Goal: Task Accomplishment & Management: Use online tool/utility

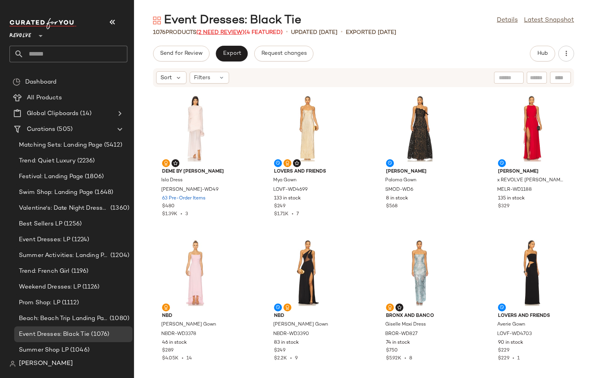
click at [228, 35] on span "(2 Need Review)" at bounding box center [220, 33] width 48 height 6
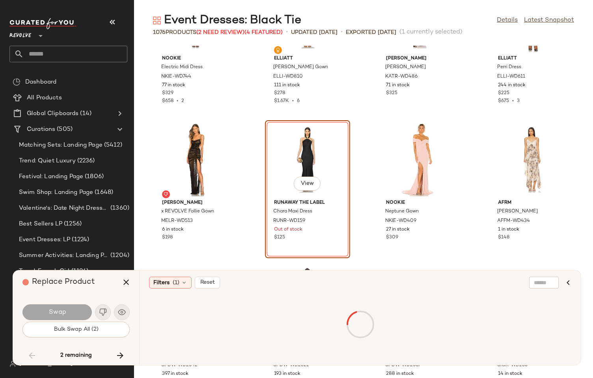
scroll to position [25637, 0]
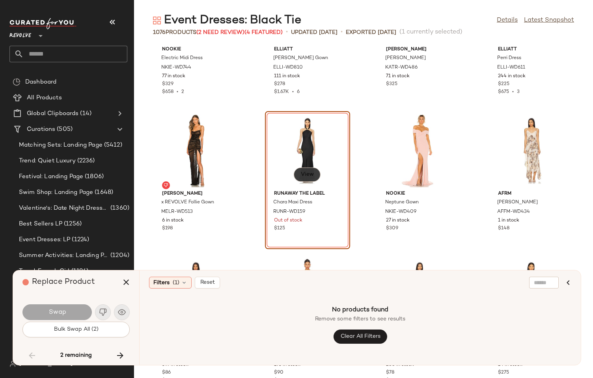
click at [304, 174] on span "View" at bounding box center [307, 175] width 13 height 6
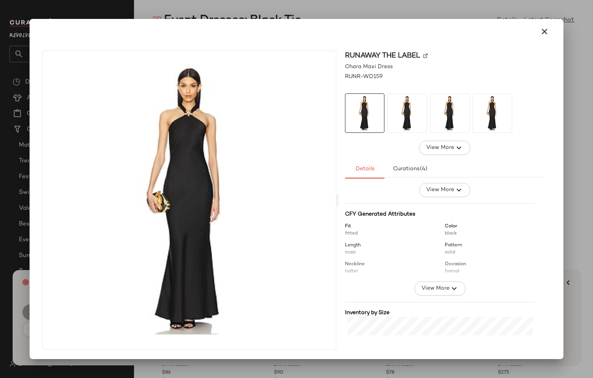
scroll to position [62, 0]
click at [435, 287] on span "View More" at bounding box center [435, 288] width 28 height 9
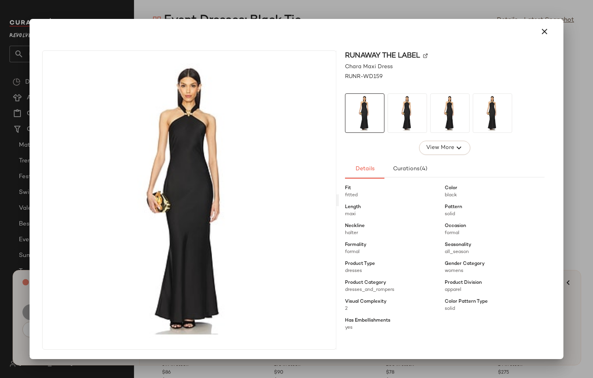
scroll to position [102, 0]
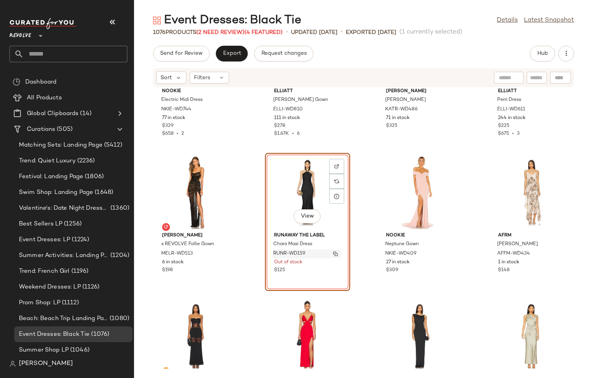
click at [300, 251] on span "RUNR-WD159" at bounding box center [289, 253] width 32 height 7
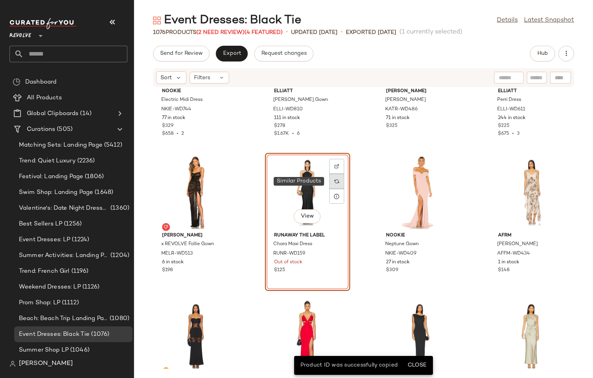
click at [336, 186] on div at bounding box center [336, 181] width 15 height 15
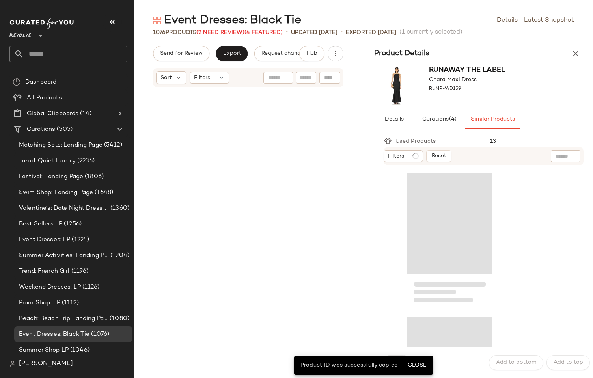
scroll to position [51389, 0]
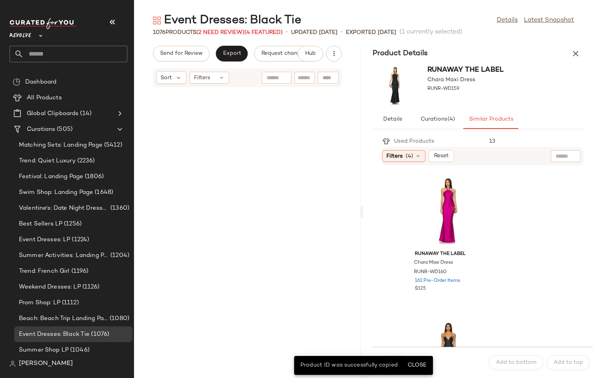
click at [362, 230] on div "Event Dresses: Black Tie Details Latest Snapshot 1076 Products (2 Need Review) …" at bounding box center [363, 196] width 459 height 366
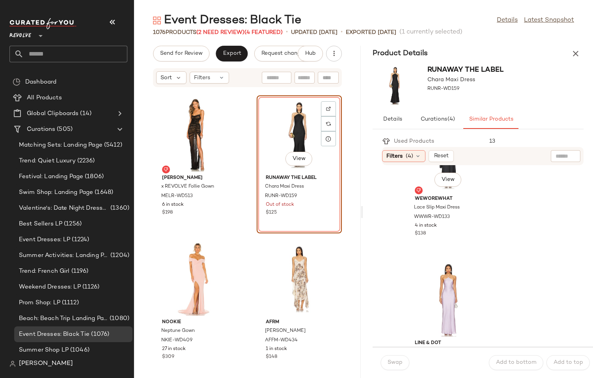
scroll to position [200, 0]
click at [573, 51] on icon "button" at bounding box center [575, 53] width 9 height 9
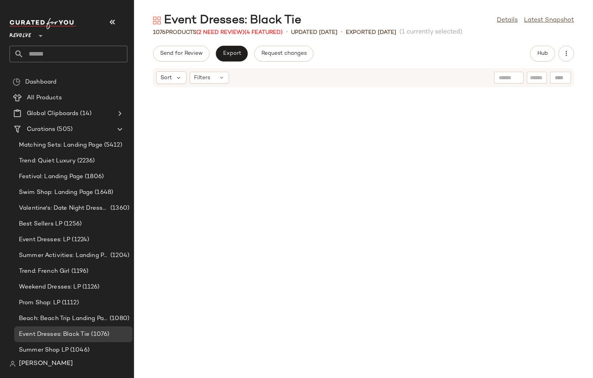
scroll to position [25695, 0]
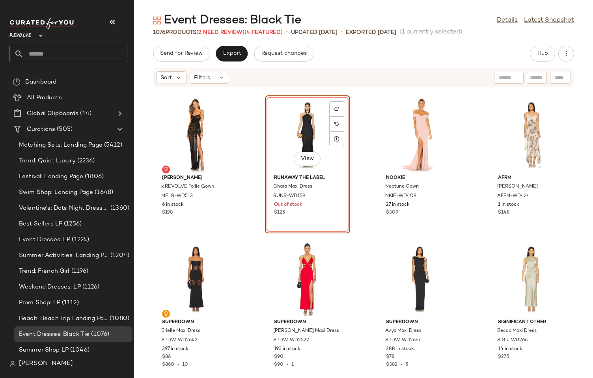
click at [359, 241] on div "Michael Costello x REVOLVE Follie Gown MELR-WD513 6 in stock $198 View Runaway …" at bounding box center [363, 228] width 459 height 281
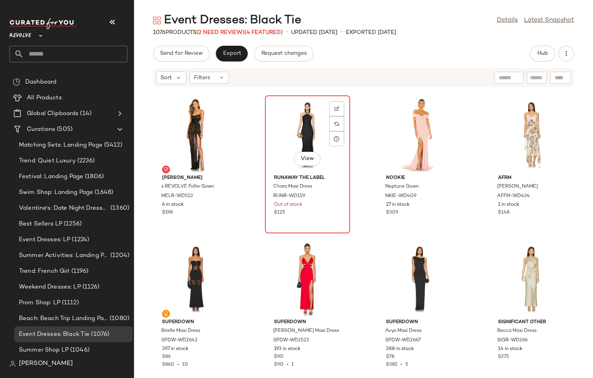
click at [272, 142] on div "View" at bounding box center [308, 134] width 80 height 73
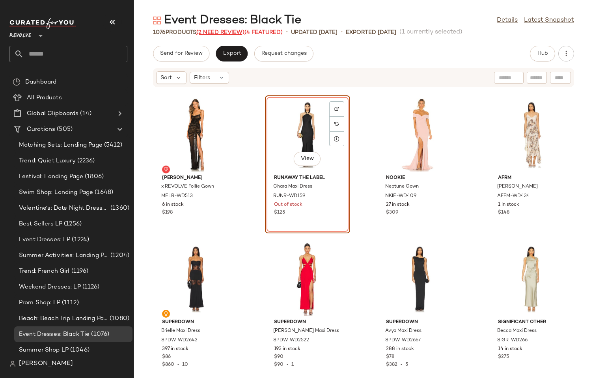
click at [225, 30] on span "(2 Need Review)" at bounding box center [220, 33] width 48 height 6
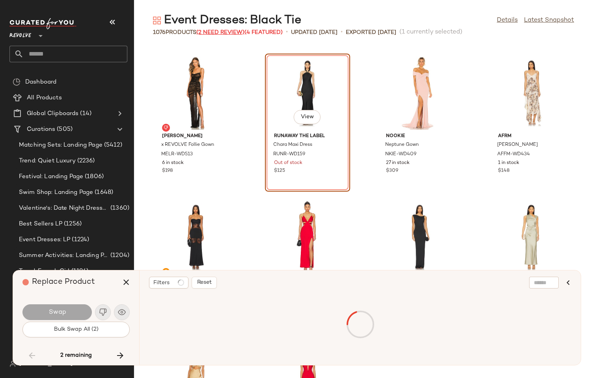
scroll to position [25550, 0]
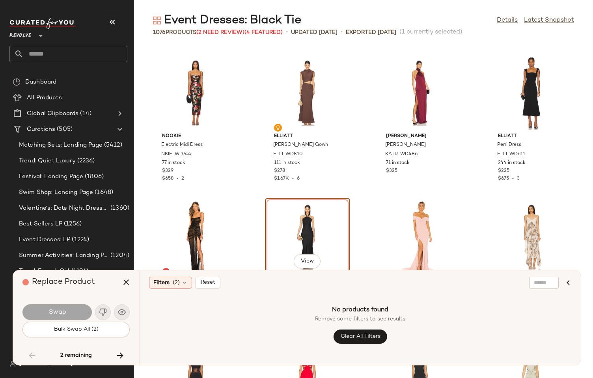
click at [261, 303] on div "No products found Remove some filters to see results Clear All Filters" at bounding box center [360, 324] width 422 height 62
click at [168, 285] on span "Filters" at bounding box center [161, 283] width 16 height 8
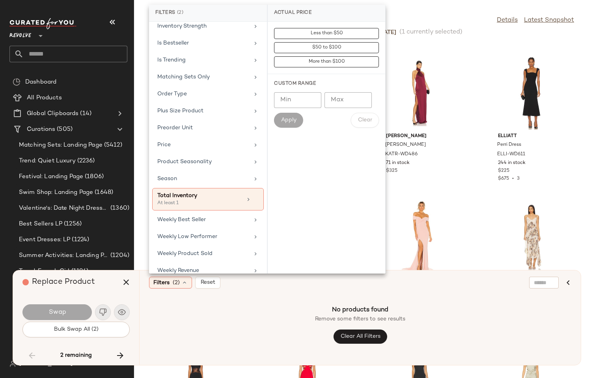
scroll to position [311, 0]
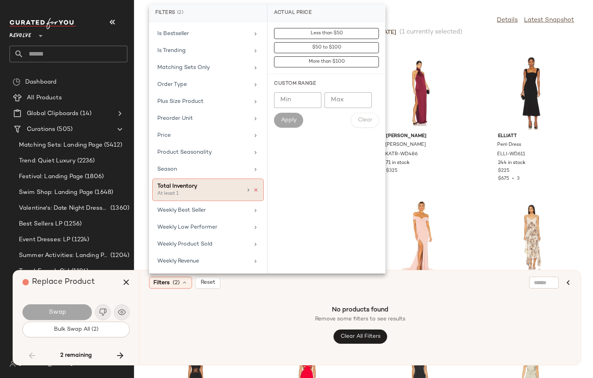
click at [253, 191] on icon at bounding box center [256, 190] width 6 height 6
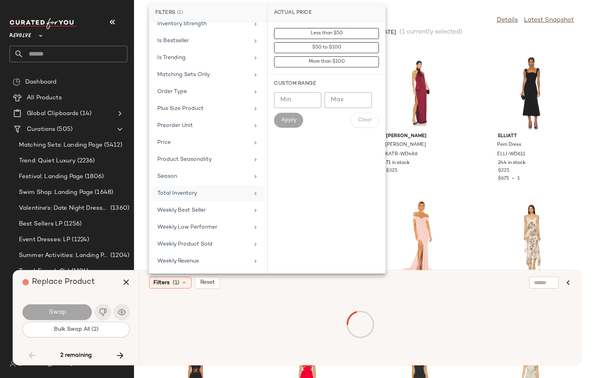
scroll to position [304, 0]
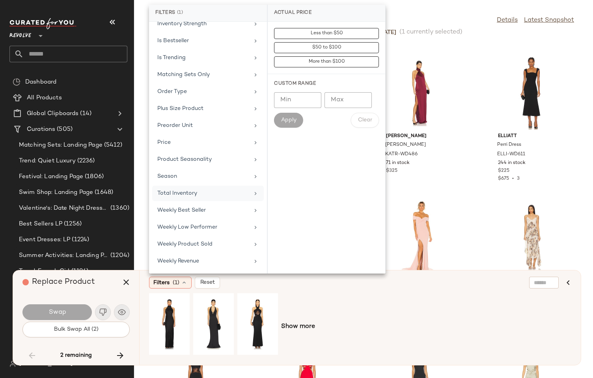
click at [249, 283] on div "Filters (1) Reset" at bounding box center [322, 283] width 346 height 12
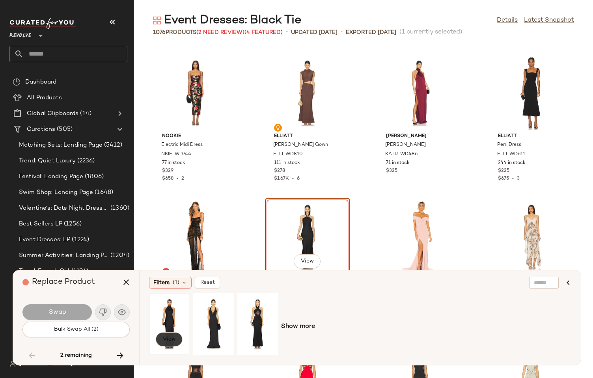
click at [168, 337] on span "View" at bounding box center [168, 339] width 13 height 6
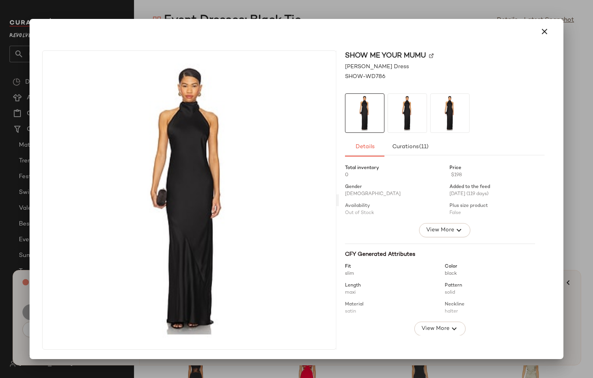
click at [572, 332] on div at bounding box center [296, 189] width 593 height 378
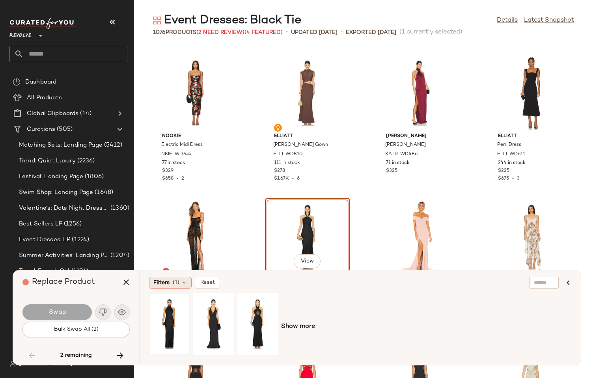
click at [177, 284] on span "(1)" at bounding box center [176, 283] width 7 height 8
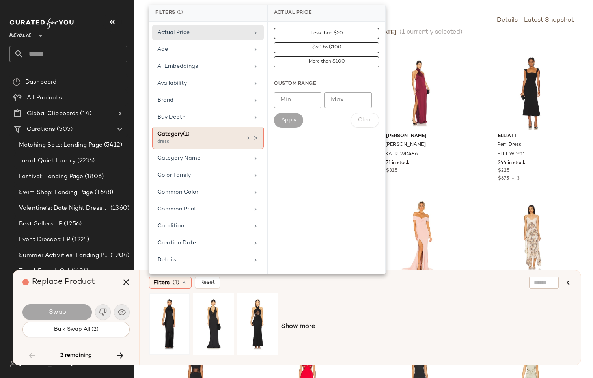
click at [207, 138] on div "Category (1)" at bounding box center [199, 134] width 85 height 8
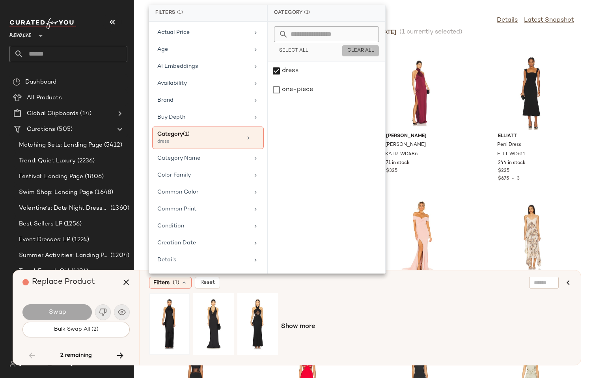
click at [356, 52] on span "Clear All" at bounding box center [360, 51] width 27 height 6
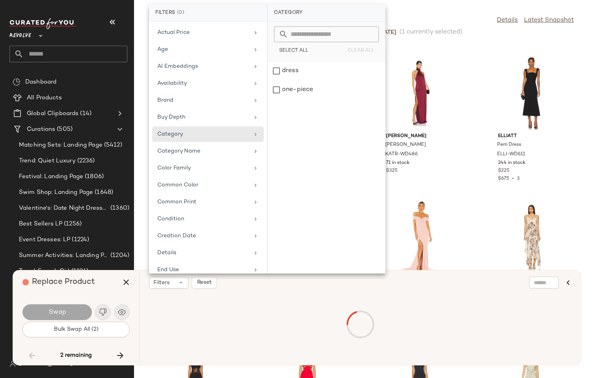
click at [233, 279] on div "Filters Reset" at bounding box center [322, 283] width 346 height 12
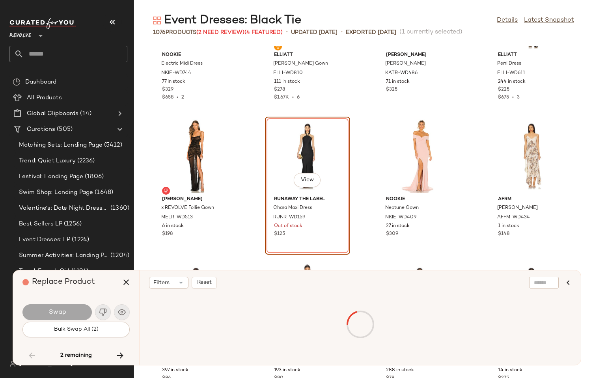
scroll to position [25633, 0]
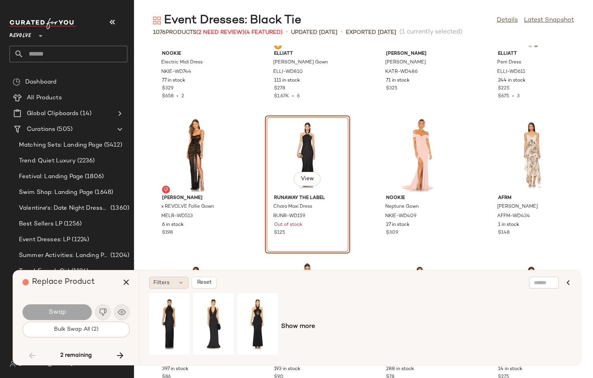
click at [178, 282] on icon at bounding box center [181, 283] width 6 height 6
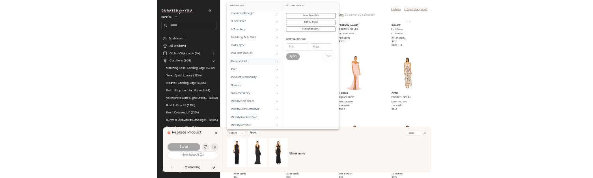
scroll to position [297, 0]
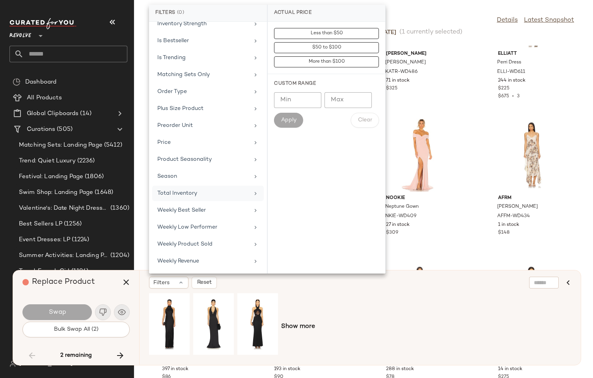
click at [183, 192] on div "Total Inventory" at bounding box center [203, 193] width 92 height 8
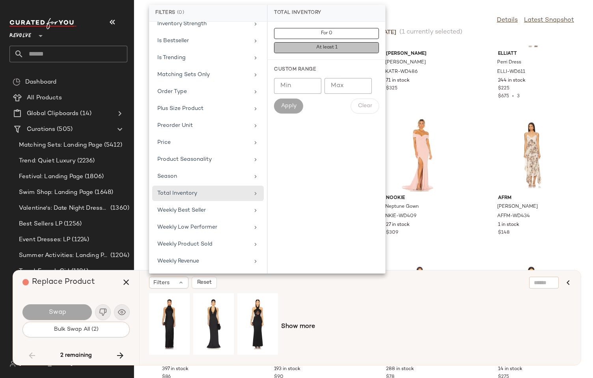
click at [322, 51] on button "At least 1" at bounding box center [326, 47] width 105 height 11
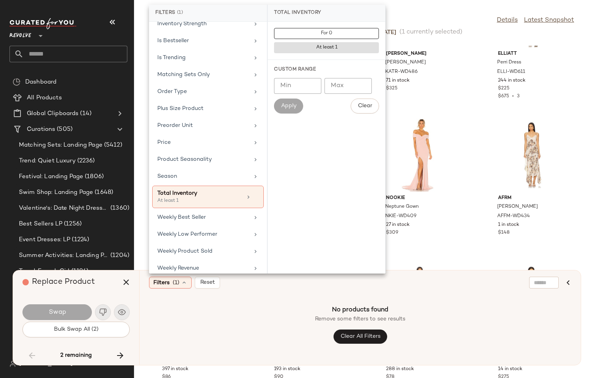
click at [250, 283] on div "Filters (1) Reset" at bounding box center [322, 283] width 346 height 12
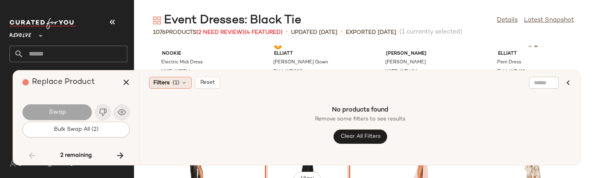
click at [177, 86] on span "(1)" at bounding box center [176, 83] width 7 height 8
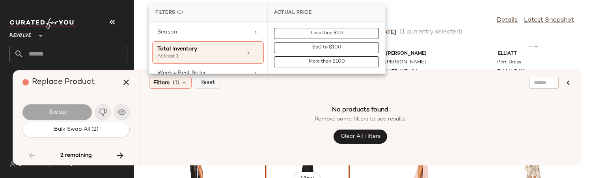
click at [207, 84] on span "Reset" at bounding box center [207, 83] width 15 height 6
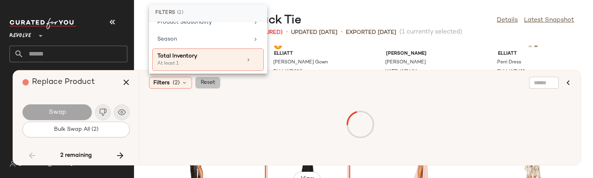
scroll to position [448, 0]
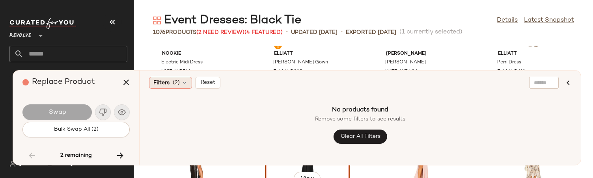
click at [176, 80] on span "(2)" at bounding box center [176, 83] width 7 height 8
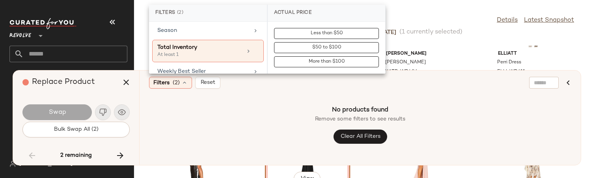
scroll to position [456, 0]
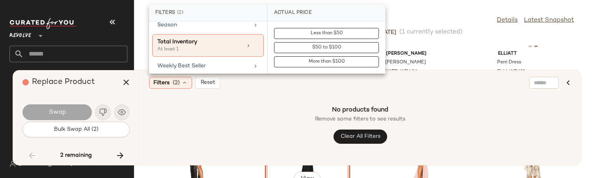
click at [203, 114] on div "No products found Remove some filters to see results Clear All Filters" at bounding box center [360, 124] width 422 height 62
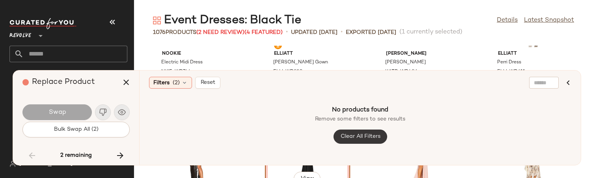
click at [344, 141] on button "Clear All Filters" at bounding box center [360, 137] width 54 height 14
click at [347, 134] on span "Clear All Filters" at bounding box center [360, 137] width 40 height 6
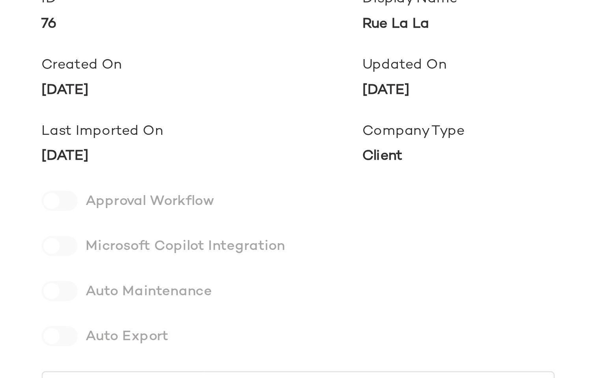
scroll to position [343, 0]
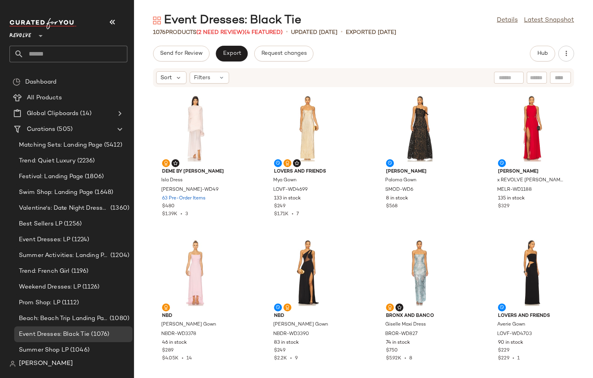
click at [195, 18] on div "Event Dresses: Black Tie" at bounding box center [227, 21] width 148 height 16
copy div "Event Dresses: Black Tie"
